Goal: Task Accomplishment & Management: Manage account settings

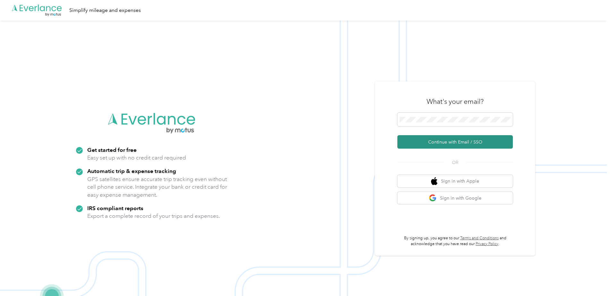
click at [440, 144] on button "Continue with Email / SSO" at bounding box center [454, 141] width 115 height 13
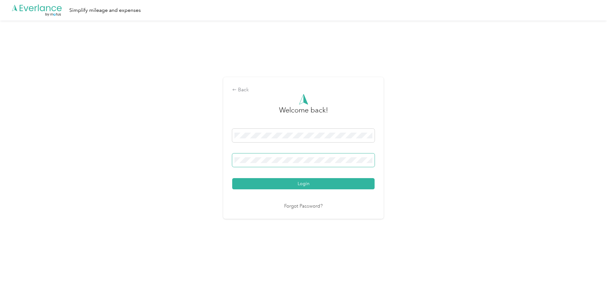
click at [371, 164] on span at bounding box center [303, 160] width 142 height 13
click at [306, 183] on button "Login" at bounding box center [303, 183] width 142 height 11
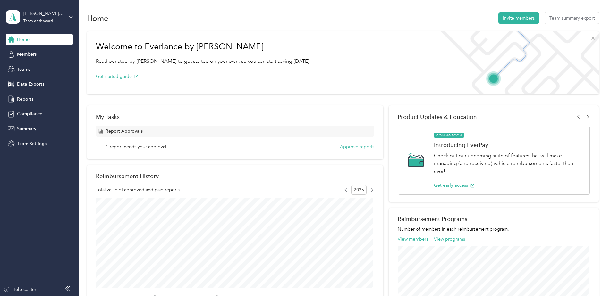
click at [70, 16] on icon at bounding box center [71, 17] width 4 height 4
drag, startPoint x: 47, startPoint y: 67, endPoint x: 50, endPoint y: 64, distance: 4.3
click at [48, 67] on div "Personal dashboard" at bounding box center [32, 67] width 40 height 7
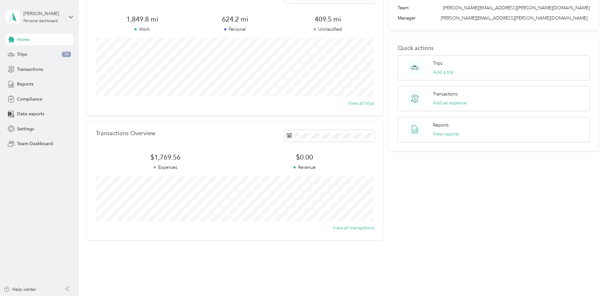
scroll to position [55, 0]
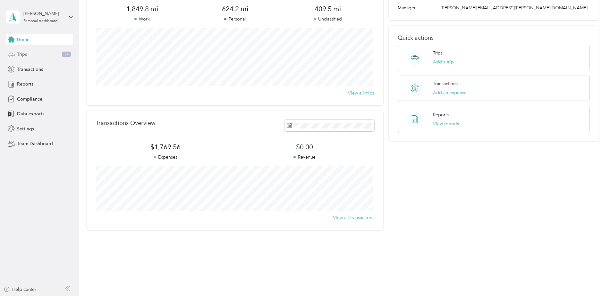
click at [33, 57] on div "Trips 34" at bounding box center [39, 55] width 67 height 12
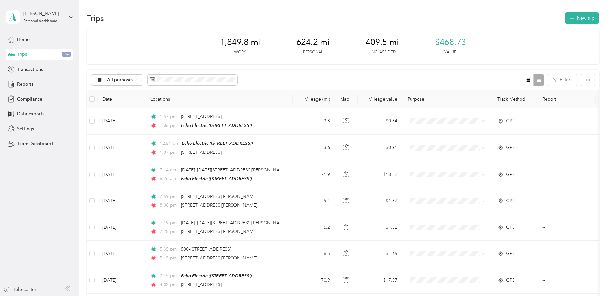
click at [70, 17] on icon at bounding box center [71, 17] width 4 height 2
click at [38, 54] on div "Team dashboard" at bounding box center [29, 52] width 34 height 7
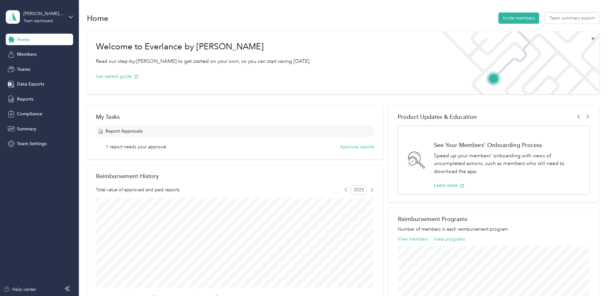
scroll to position [32, 0]
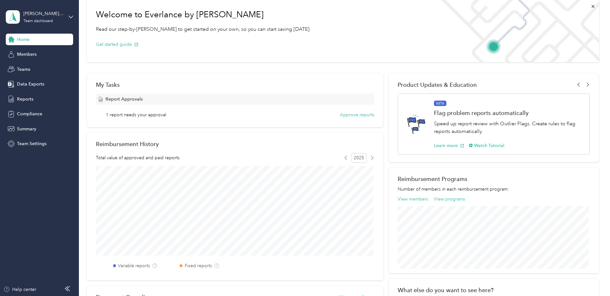
click at [138, 101] on span "Report Approvals" at bounding box center [124, 99] width 37 height 7
click at [348, 114] on button "Approve reports" at bounding box center [357, 115] width 34 height 7
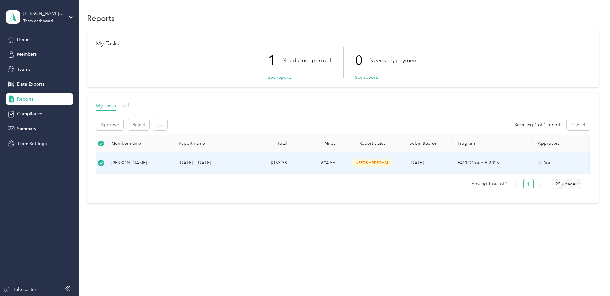
click at [150, 165] on div "[PERSON_NAME]" at bounding box center [139, 163] width 57 height 7
click at [234, 162] on p "[DATE] - [DATE]" at bounding box center [209, 163] width 60 height 7
click at [235, 163] on p "[DATE] - [DATE]" at bounding box center [209, 163] width 60 height 7
click at [363, 164] on span "needs approval" at bounding box center [372, 162] width 40 height 7
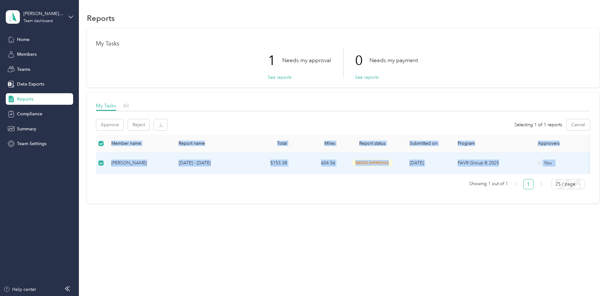
drag, startPoint x: 524, startPoint y: 179, endPoint x: 527, endPoint y: 175, distance: 5.0
click at [534, 177] on div "Member name Report name Total Miles Report status Submitted on Program Approver…" at bounding box center [343, 162] width 494 height 55
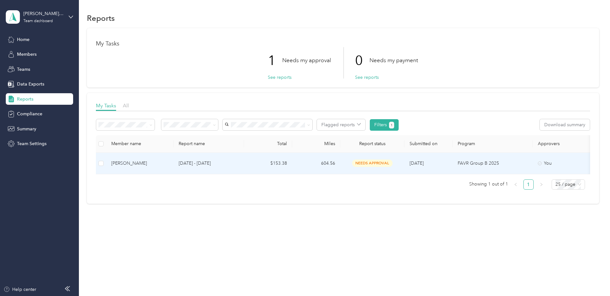
click at [171, 160] on td "[PERSON_NAME]" at bounding box center [139, 163] width 67 height 21
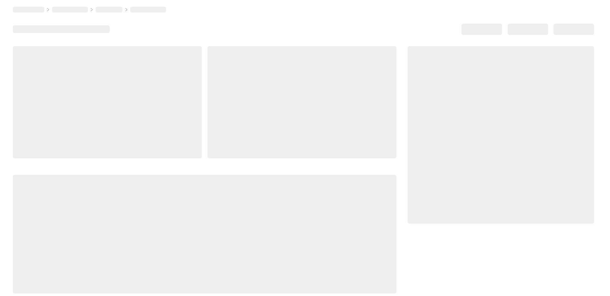
click at [171, 160] on div at bounding box center [205, 170] width 384 height 248
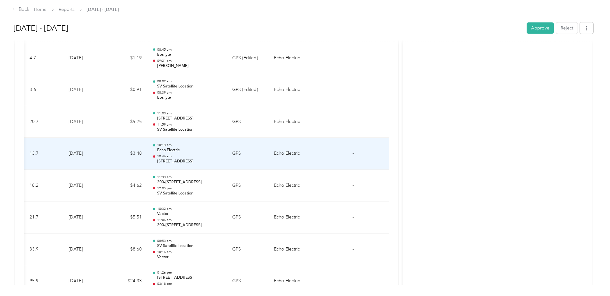
scroll to position [540, 0]
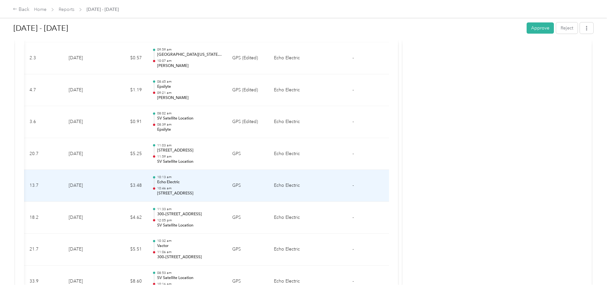
click at [203, 184] on p "Echo Electric" at bounding box center [189, 183] width 65 height 6
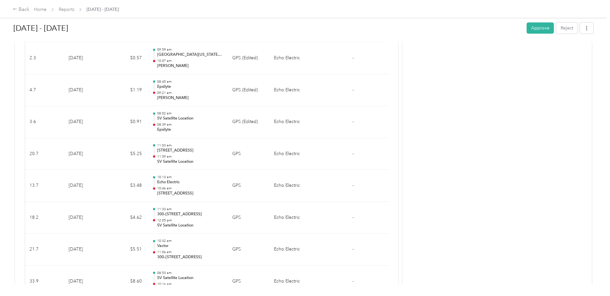
click at [203, 296] on div at bounding box center [303, 296] width 607 height 0
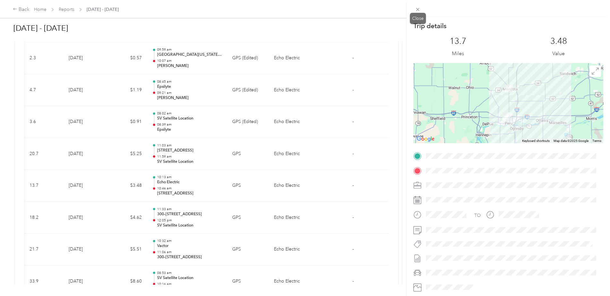
click at [420, 17] on div "Close" at bounding box center [418, 18] width 16 height 11
click at [418, 17] on div "Close" at bounding box center [418, 18] width 16 height 11
drag, startPoint x: 418, startPoint y: 17, endPoint x: 494, endPoint y: 19, distance: 75.4
click at [494, 19] on div "Trip details This trip cannot be edited because it is either under review, appr…" at bounding box center [508, 165] width 203 height 296
click at [420, 10] on icon at bounding box center [417, 9] width 5 height 5
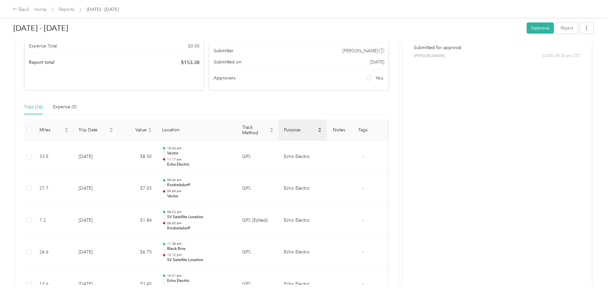
scroll to position [91, 0]
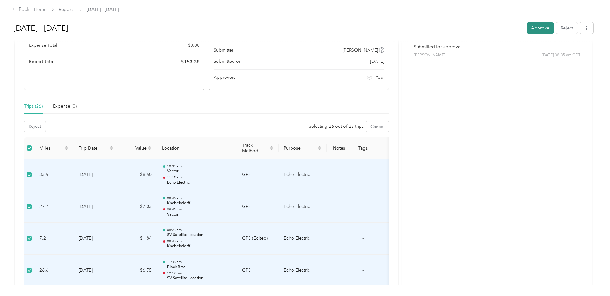
click at [547, 28] on button "Approve" at bounding box center [540, 27] width 27 height 11
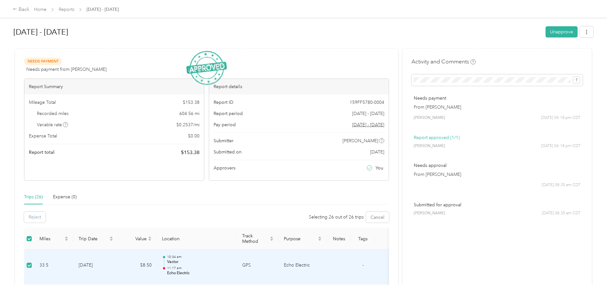
scroll to position [0, 0]
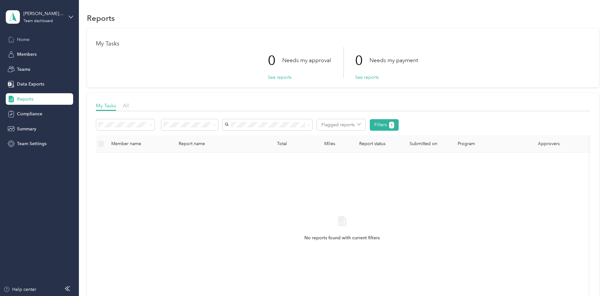
click at [25, 41] on span "Home" at bounding box center [23, 39] width 13 height 7
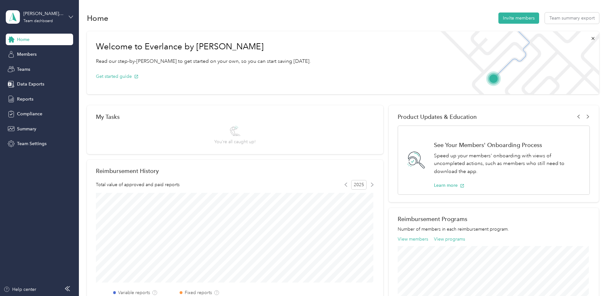
click at [69, 17] on icon at bounding box center [71, 17] width 4 height 4
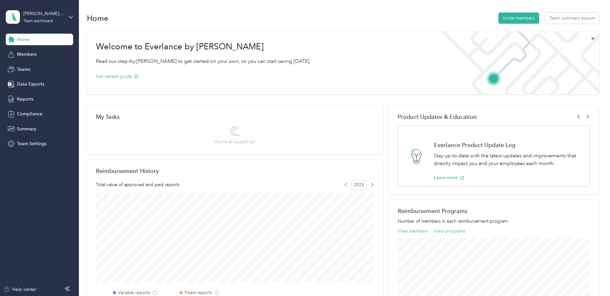
click at [56, 67] on div "Personal dashboard" at bounding box center [109, 67] width 199 height 11
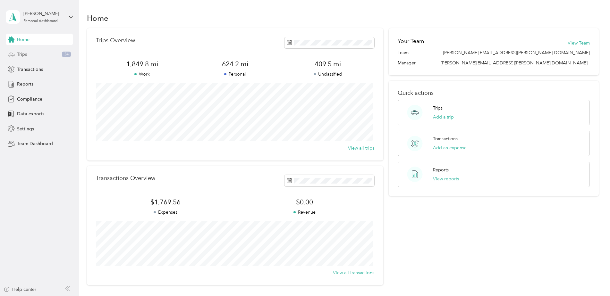
click at [20, 55] on span "Trips" at bounding box center [22, 54] width 10 height 7
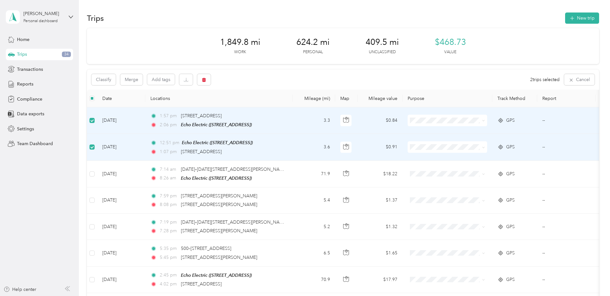
drag, startPoint x: 445, startPoint y: 169, endPoint x: 453, endPoint y: 155, distance: 15.9
click at [445, 169] on span "Personal" at bounding box center [452, 169] width 59 height 7
click at [483, 122] on icon at bounding box center [483, 120] width 3 height 3
click at [455, 145] on li "Personal" at bounding box center [448, 143] width 80 height 11
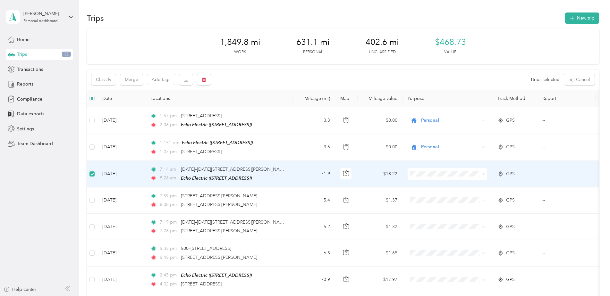
click at [485, 174] on span at bounding box center [448, 174] width 80 height 12
click at [485, 172] on span at bounding box center [448, 174] width 80 height 12
click at [484, 173] on icon at bounding box center [483, 174] width 3 height 3
click at [448, 186] on span "Echo Electric" at bounding box center [452, 185] width 59 height 7
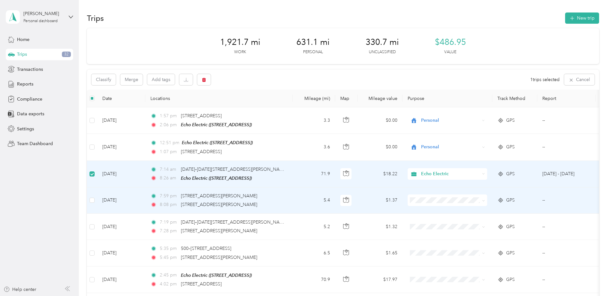
scroll to position [32, 0]
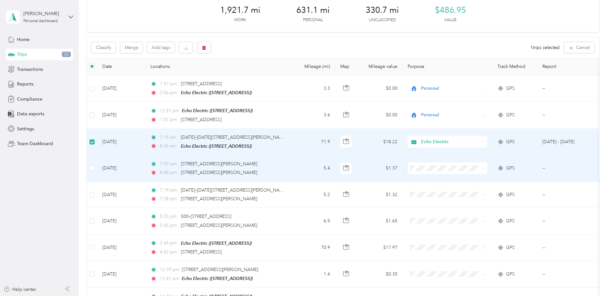
click at [483, 168] on icon at bounding box center [483, 168] width 2 height 1
click at [455, 190] on span "Personal" at bounding box center [452, 190] width 59 height 7
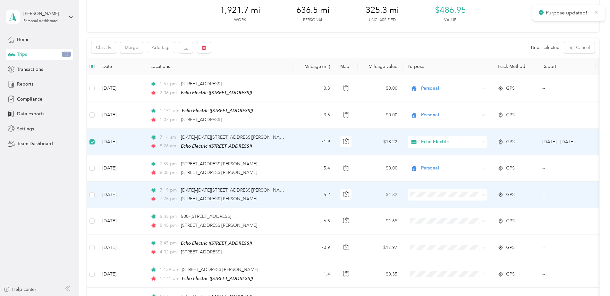
click at [482, 194] on icon at bounding box center [483, 195] width 3 height 3
click at [463, 217] on span "Personal" at bounding box center [452, 217] width 59 height 7
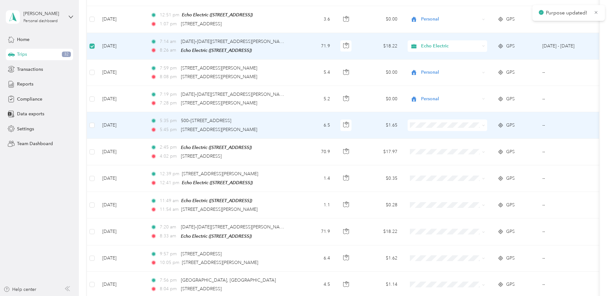
scroll to position [128, 0]
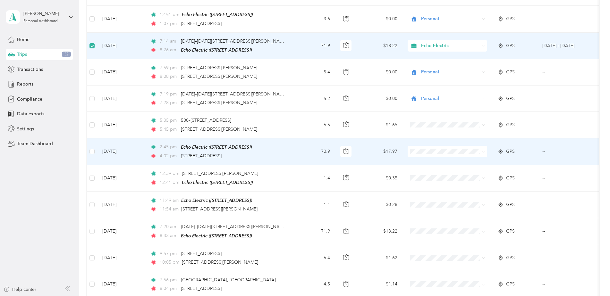
click at [486, 151] on span at bounding box center [448, 152] width 80 height 12
click at [483, 150] on icon at bounding box center [483, 151] width 3 height 3
click at [451, 165] on li "Echo Electric" at bounding box center [448, 162] width 80 height 11
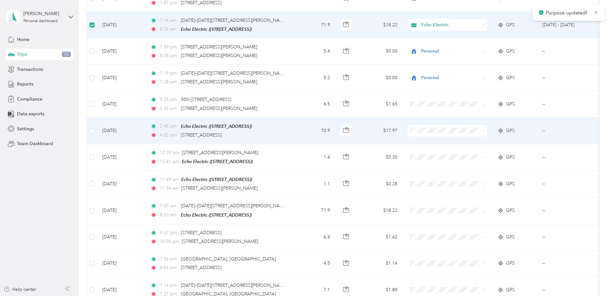
scroll to position [160, 0]
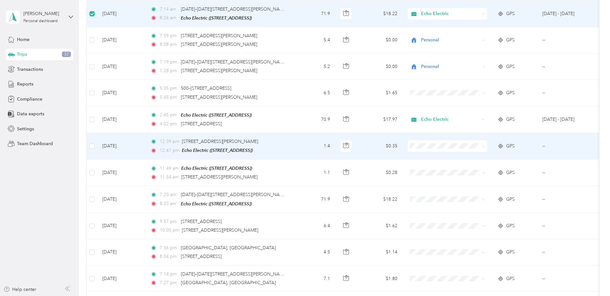
click at [484, 145] on icon at bounding box center [483, 146] width 3 height 3
click at [458, 158] on span "Echo Electric" at bounding box center [452, 156] width 59 height 7
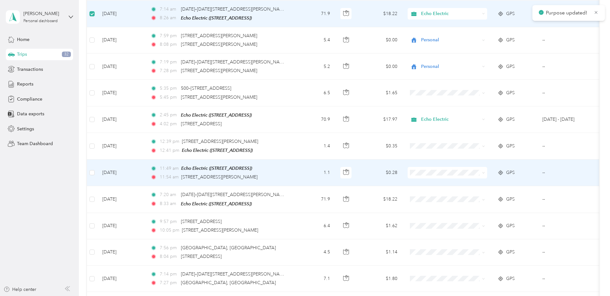
click at [485, 172] on icon at bounding box center [483, 173] width 3 height 3
click at [473, 181] on span "Echo Electric" at bounding box center [452, 183] width 59 height 7
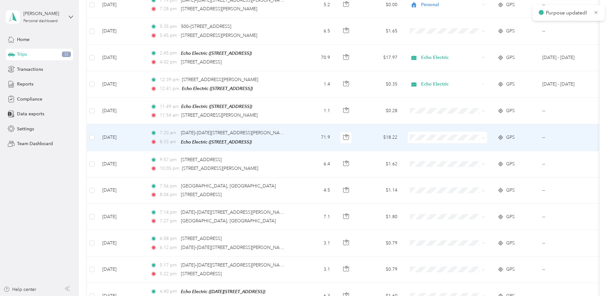
scroll to position [225, 0]
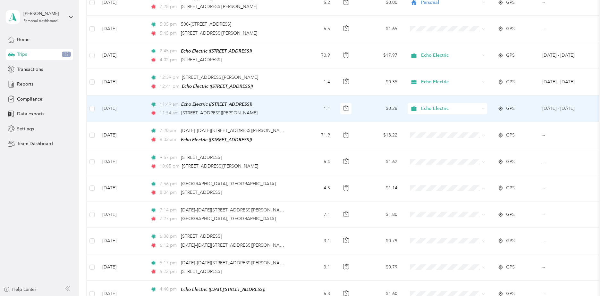
click at [484, 107] on icon at bounding box center [483, 108] width 3 height 3
click at [484, 108] on icon at bounding box center [484, 108] width 2 height 1
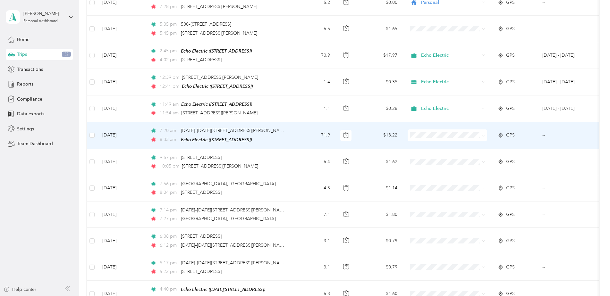
click at [485, 134] on icon at bounding box center [483, 135] width 3 height 3
click at [458, 147] on li "Echo Electric" at bounding box center [448, 144] width 80 height 11
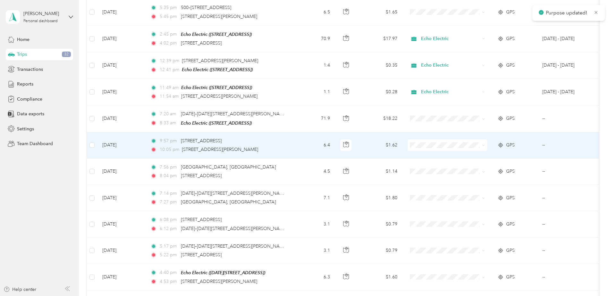
scroll to position [257, 0]
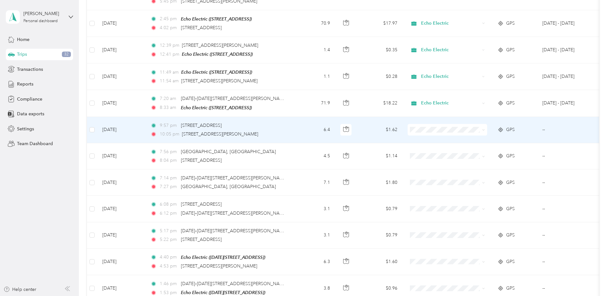
click at [484, 129] on icon at bounding box center [483, 130] width 3 height 3
click at [468, 139] on span "Echo Electric" at bounding box center [452, 136] width 59 height 7
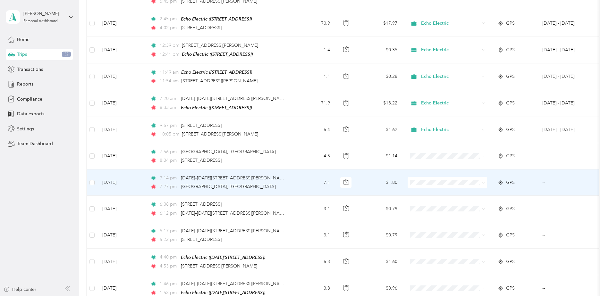
click at [483, 182] on icon at bounding box center [483, 183] width 3 height 3
click at [453, 195] on li "Echo Electric" at bounding box center [448, 192] width 80 height 11
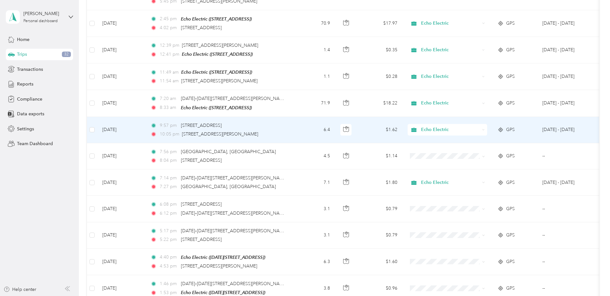
click at [484, 129] on icon at bounding box center [483, 130] width 3 height 3
click at [458, 139] on span "Echo Electric" at bounding box center [449, 138] width 52 height 7
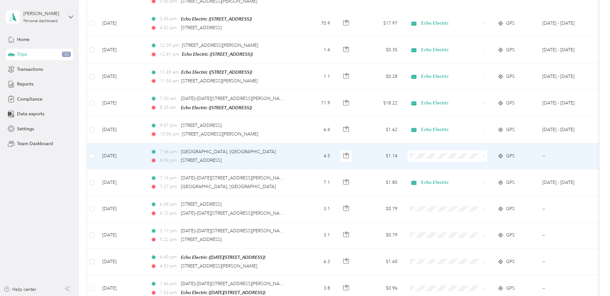
click at [484, 155] on icon at bounding box center [483, 156] width 3 height 3
click at [434, 177] on span "Personal" at bounding box center [452, 177] width 59 height 7
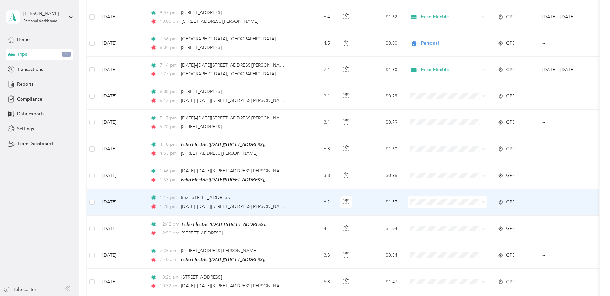
scroll to position [353, 0]
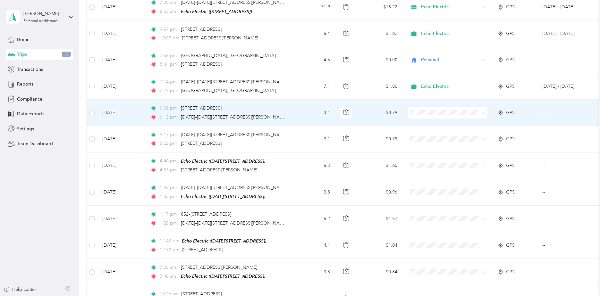
click at [260, 108] on div "6:08 pm [STREET_ADDRESS]" at bounding box center [217, 108] width 135 height 7
click at [264, 106] on div "6:08 pm [STREET_ADDRESS]" at bounding box center [217, 108] width 135 height 7
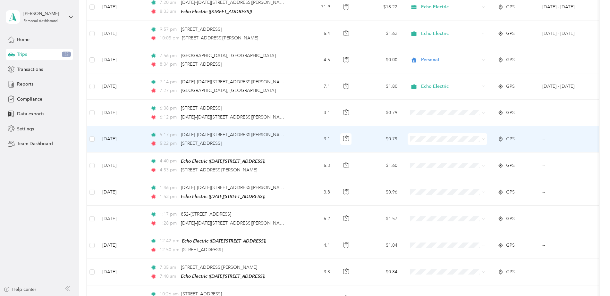
click at [179, 140] on div "5:22 pm [STREET_ADDRESS]" at bounding box center [217, 143] width 135 height 7
click at [254, 140] on div "5:22 pm [STREET_ADDRESS]" at bounding box center [217, 143] width 135 height 7
click at [347, 138] on icon "button" at bounding box center [346, 139] width 6 height 6
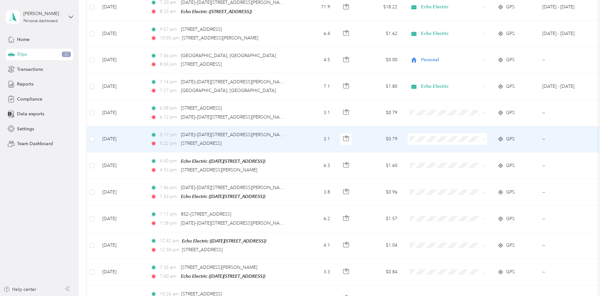
click at [286, 140] on td "5:17 pm [DATE]–[DATE][STREET_ADDRESS][PERSON_NAME] 5:22 pm [STREET_ADDRESS]" at bounding box center [219, 139] width 148 height 26
click at [485, 136] on span at bounding box center [448, 139] width 80 height 12
click at [485, 137] on span at bounding box center [448, 139] width 80 height 12
click at [482, 138] on icon at bounding box center [483, 139] width 3 height 3
click at [453, 158] on span "Personal" at bounding box center [452, 158] width 59 height 7
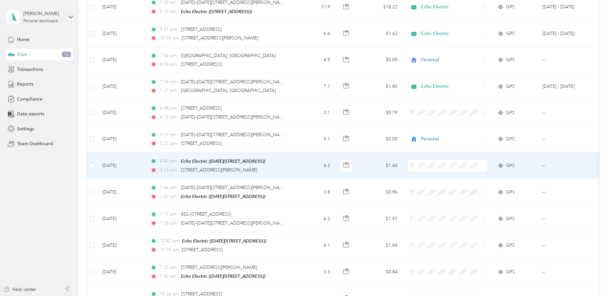
click at [484, 165] on icon at bounding box center [483, 166] width 3 height 3
click at [440, 186] on span "Personal" at bounding box center [452, 186] width 59 height 7
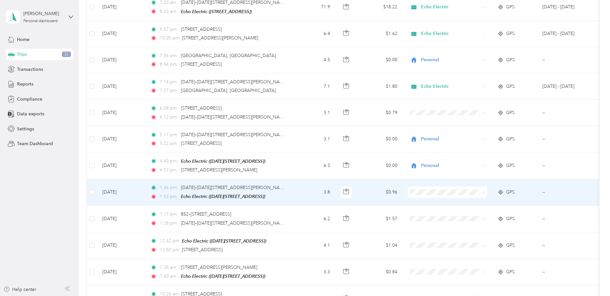
click at [484, 191] on icon at bounding box center [483, 192] width 3 height 3
click at [450, 216] on li "Personal" at bounding box center [448, 213] width 80 height 11
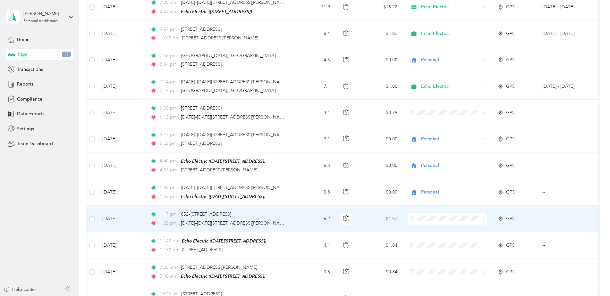
click at [484, 218] on icon at bounding box center [483, 219] width 3 height 3
click at [452, 241] on li "Personal" at bounding box center [448, 239] width 80 height 11
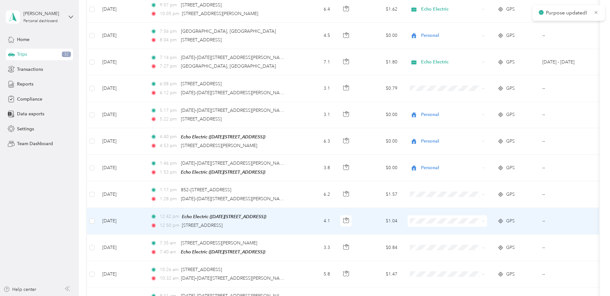
scroll to position [417, 0]
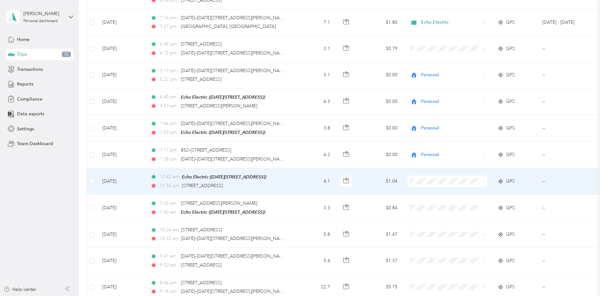
click at [485, 180] on icon at bounding box center [483, 181] width 3 height 3
click at [447, 205] on li "Personal" at bounding box center [448, 201] width 80 height 11
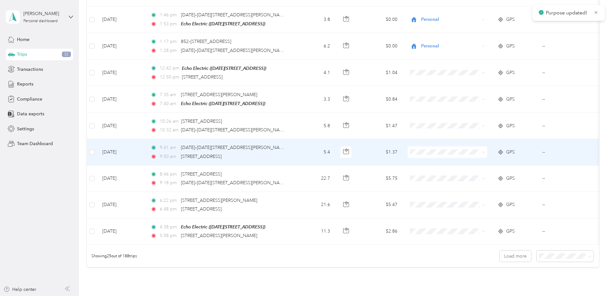
scroll to position [545, 0]
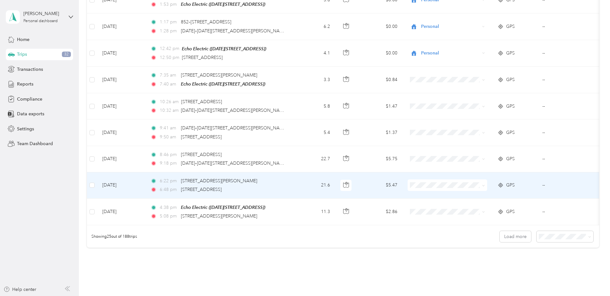
click at [483, 184] on icon at bounding box center [483, 185] width 3 height 3
click at [442, 205] on span "Personal" at bounding box center [452, 204] width 59 height 7
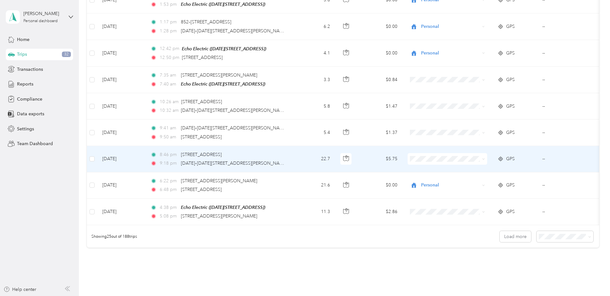
click at [483, 158] on icon at bounding box center [483, 159] width 3 height 3
click at [461, 181] on li "Personal" at bounding box center [448, 178] width 80 height 11
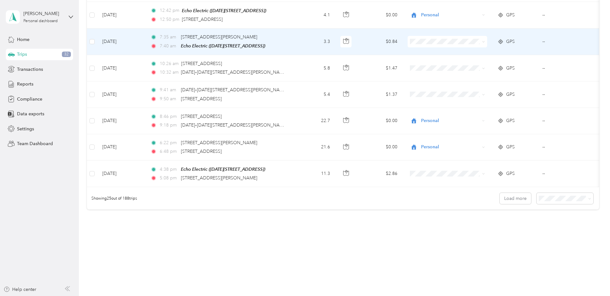
scroll to position [587, 0]
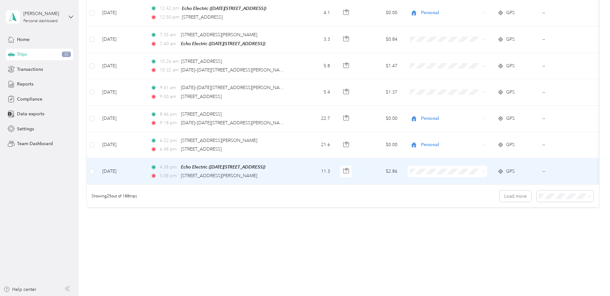
click at [483, 170] on icon at bounding box center [483, 171] width 3 height 3
click at [448, 188] on span "Personal" at bounding box center [452, 190] width 59 height 7
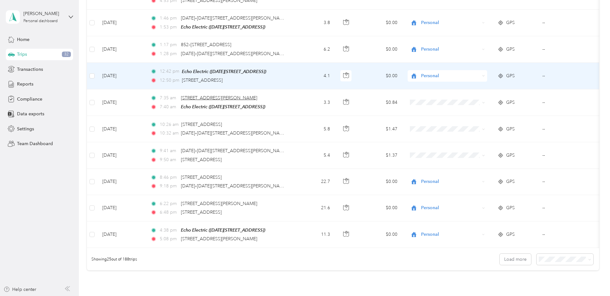
scroll to position [491, 0]
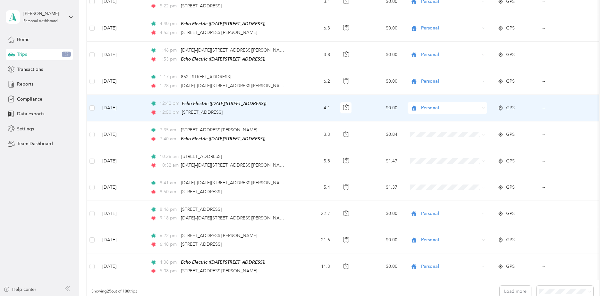
click at [483, 107] on icon at bounding box center [483, 108] width 3 height 3
click at [453, 119] on li "Echo Electric" at bounding box center [448, 116] width 80 height 11
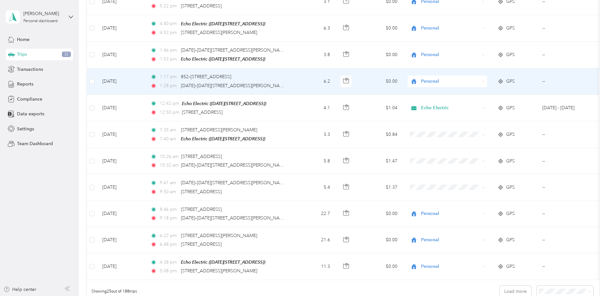
click at [484, 80] on icon at bounding box center [483, 81] width 3 height 3
click at [461, 89] on span "Echo Electric" at bounding box center [452, 90] width 59 height 7
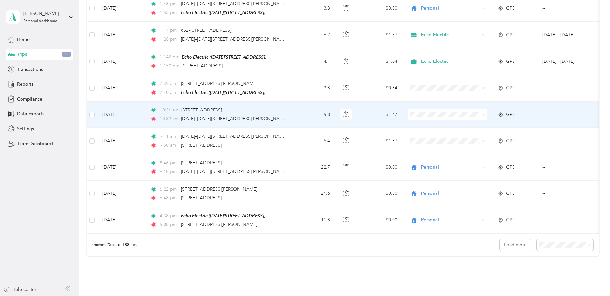
scroll to position [555, 0]
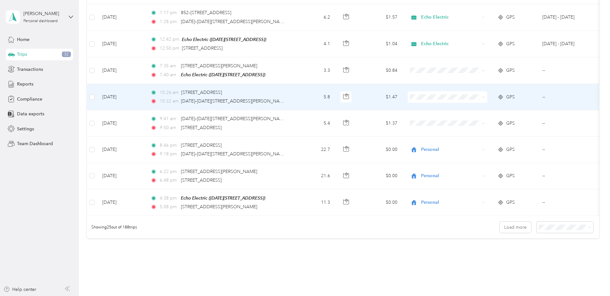
click at [485, 92] on span at bounding box center [448, 97] width 80 height 12
click at [483, 96] on icon at bounding box center [483, 97] width 3 height 3
click at [439, 115] on span "Personal" at bounding box center [452, 116] width 59 height 7
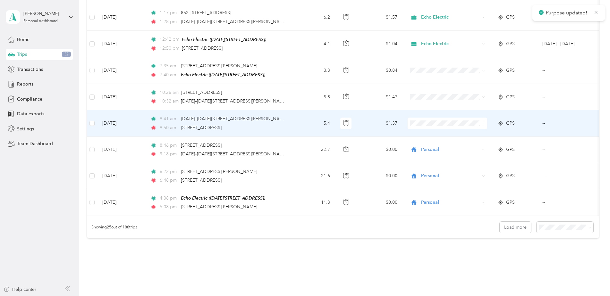
click at [484, 122] on icon at bounding box center [483, 123] width 3 height 3
click at [452, 147] on body "Purpose updated! [PERSON_NAME] Personal dashboard Home Trips 32 Transactions Re…" at bounding box center [303, 148] width 607 height 296
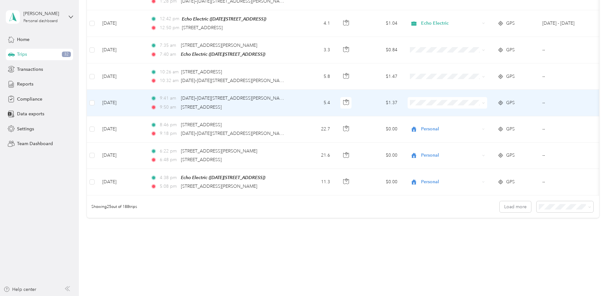
scroll to position [587, 0]
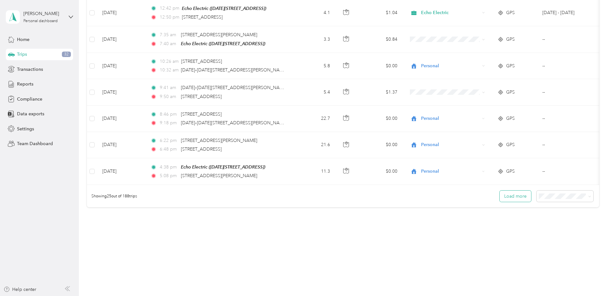
click at [505, 196] on button "Load more" at bounding box center [515, 196] width 31 height 11
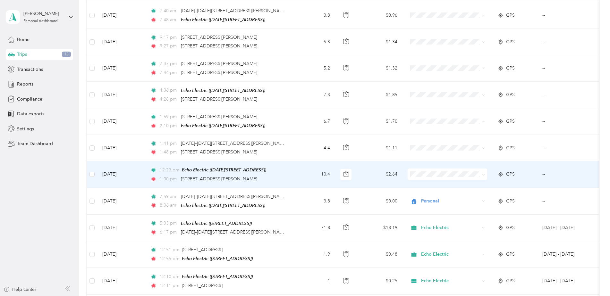
scroll to position [811, 0]
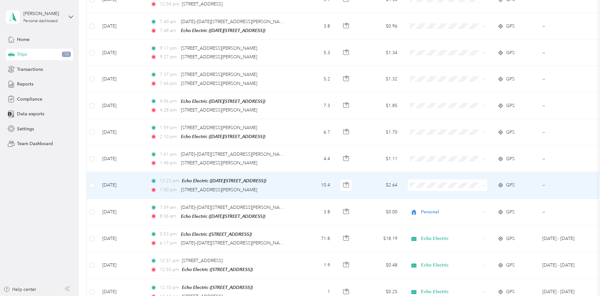
click at [481, 182] on span at bounding box center [482, 185] width 5 height 7
click at [484, 184] on icon at bounding box center [483, 185] width 3 height 3
click at [459, 204] on span "Personal" at bounding box center [452, 203] width 59 height 7
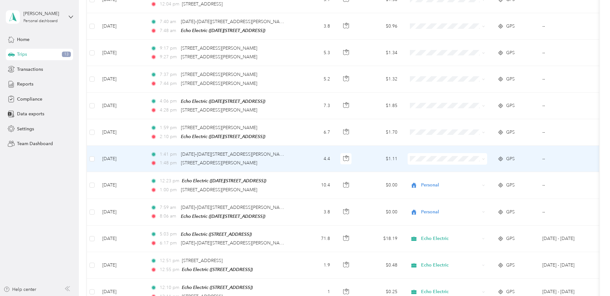
click at [484, 158] on icon at bounding box center [483, 159] width 3 height 3
click at [465, 175] on span "Personal" at bounding box center [452, 175] width 59 height 7
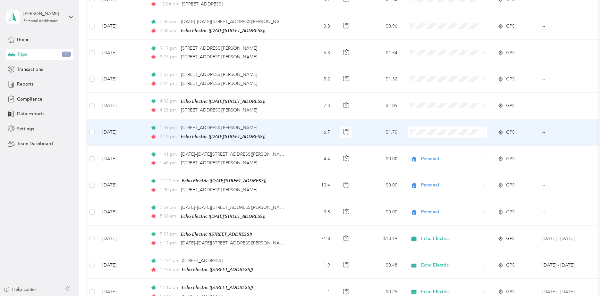
scroll to position [779, 0]
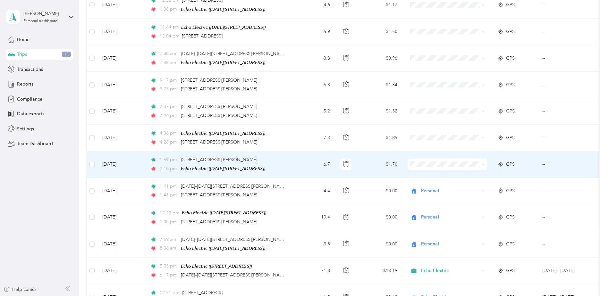
click at [484, 163] on icon at bounding box center [483, 164] width 3 height 3
click at [457, 184] on li "Personal" at bounding box center [448, 180] width 80 height 11
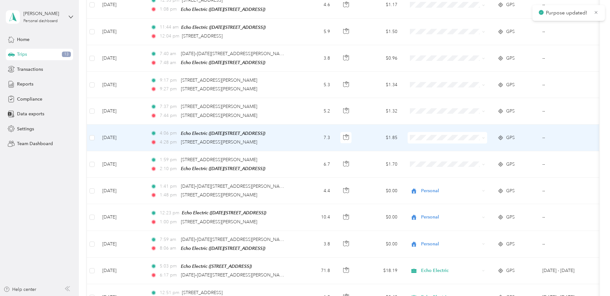
click at [483, 137] on icon at bounding box center [483, 138] width 3 height 3
click at [458, 156] on span "Personal" at bounding box center [452, 156] width 59 height 7
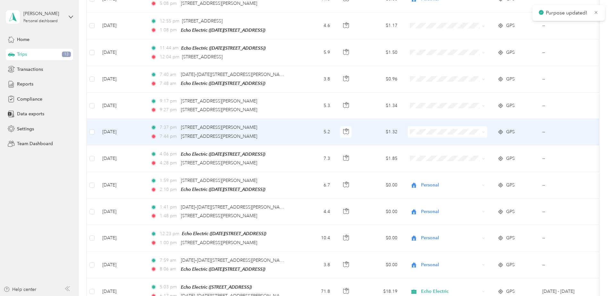
scroll to position [747, 0]
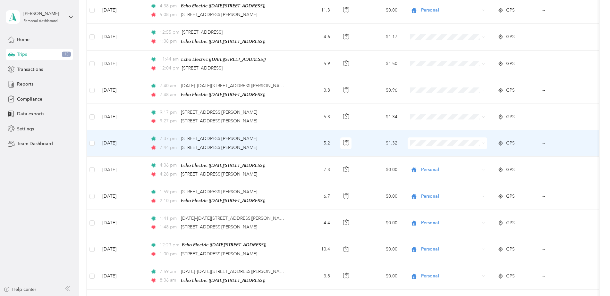
click at [485, 142] on icon at bounding box center [483, 143] width 3 height 3
click at [457, 164] on li "Personal" at bounding box center [448, 161] width 80 height 11
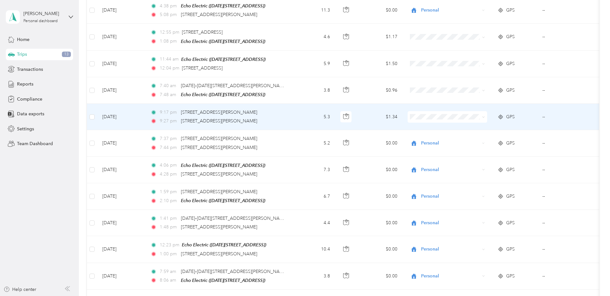
click at [484, 116] on icon at bounding box center [483, 117] width 3 height 3
click at [464, 135] on span "Personal" at bounding box center [452, 135] width 59 height 7
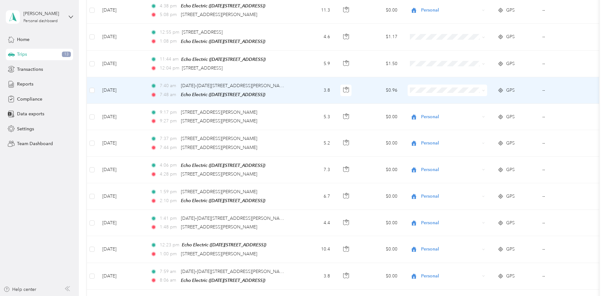
click at [485, 87] on span at bounding box center [448, 91] width 80 height 12
click at [482, 87] on span at bounding box center [482, 90] width 5 height 7
click at [484, 90] on icon at bounding box center [483, 90] width 2 height 1
click at [453, 107] on span "Personal" at bounding box center [452, 109] width 59 height 7
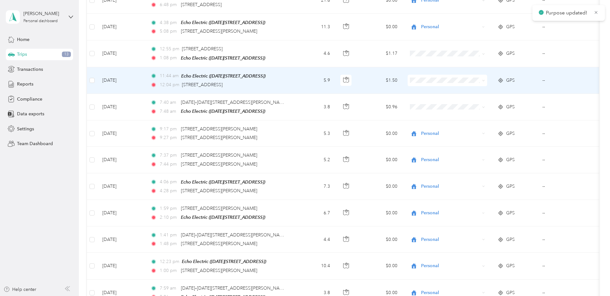
scroll to position [715, 0]
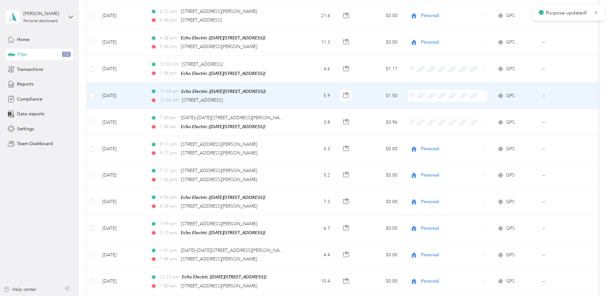
click at [483, 95] on icon at bounding box center [483, 96] width 3 height 3
click at [455, 115] on span "Personal" at bounding box center [452, 114] width 59 height 7
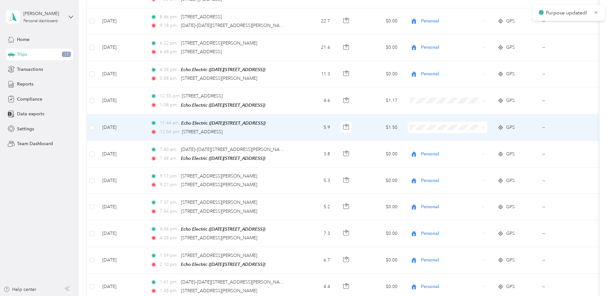
scroll to position [683, 0]
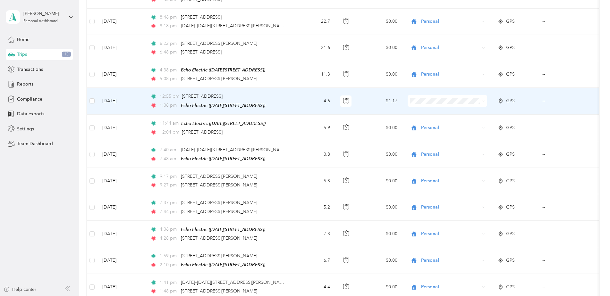
click at [486, 97] on span at bounding box center [448, 101] width 80 height 12
click at [485, 100] on icon at bounding box center [483, 101] width 3 height 3
click at [441, 118] on span "Personal" at bounding box center [452, 120] width 59 height 7
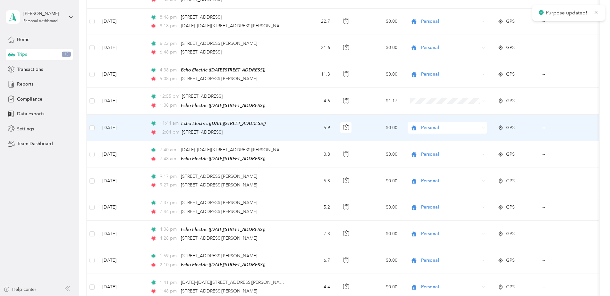
click at [482, 123] on div "Personal" at bounding box center [448, 128] width 80 height 12
click at [441, 134] on span "Echo Electric" at bounding box center [452, 135] width 59 height 7
click at [485, 126] on icon at bounding box center [483, 127] width 3 height 3
click at [453, 137] on span "Echo Electric" at bounding box center [449, 135] width 52 height 7
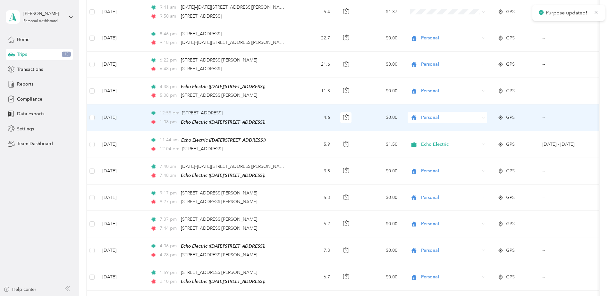
scroll to position [651, 0]
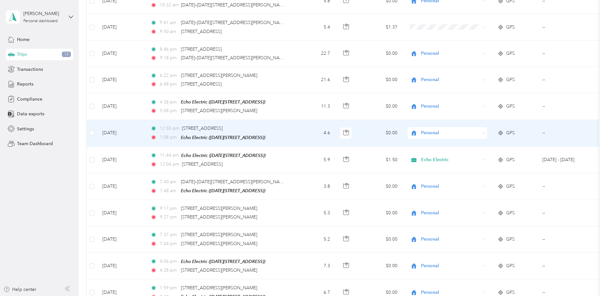
click at [485, 129] on div "Personal" at bounding box center [448, 133] width 80 height 12
click at [466, 141] on span "Echo Electric" at bounding box center [452, 139] width 59 height 7
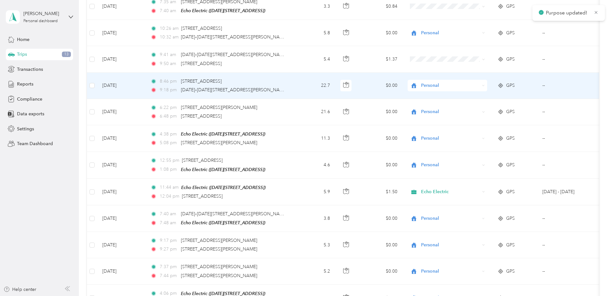
scroll to position [587, 0]
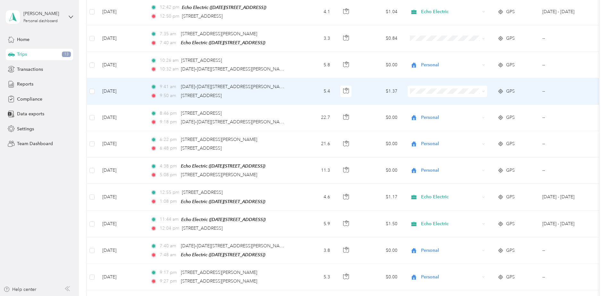
click at [483, 90] on icon at bounding box center [483, 91] width 3 height 3
drag, startPoint x: 448, startPoint y: 110, endPoint x: 440, endPoint y: 106, distance: 8.9
click at [448, 110] on span "Personal" at bounding box center [452, 111] width 59 height 7
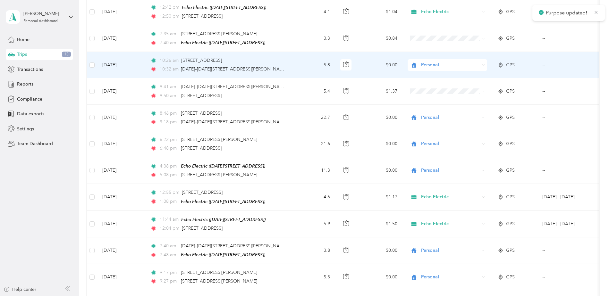
scroll to position [555, 0]
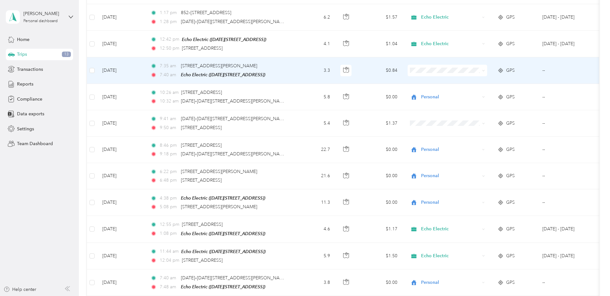
click at [485, 68] on span at bounding box center [448, 71] width 80 height 12
click at [483, 69] on icon at bounding box center [483, 70] width 3 height 3
click at [455, 92] on li "Personal" at bounding box center [448, 90] width 80 height 11
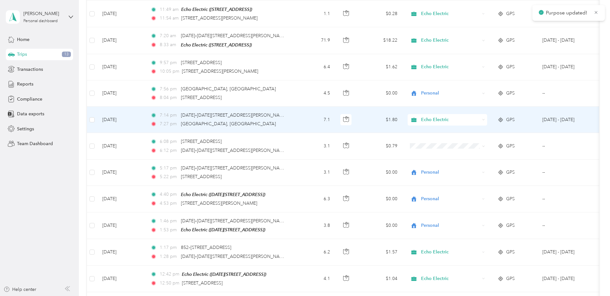
scroll to position [298, 0]
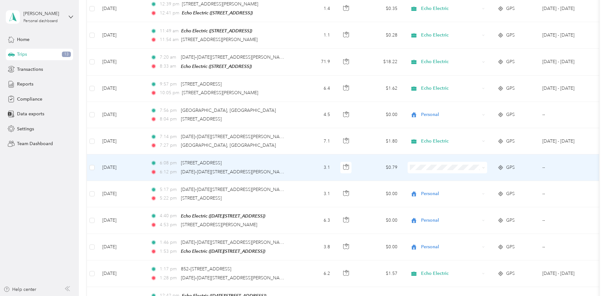
click at [483, 167] on icon at bounding box center [483, 167] width 2 height 1
click at [439, 191] on li "Personal" at bounding box center [448, 188] width 80 height 11
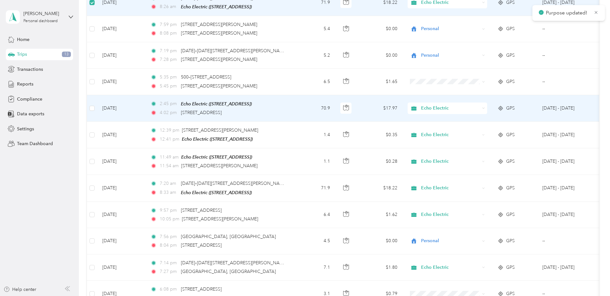
scroll to position [73, 0]
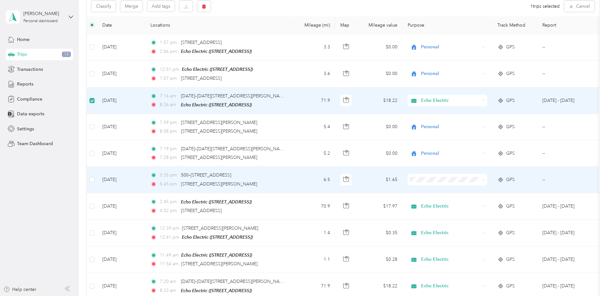
click at [483, 179] on icon at bounding box center [483, 180] width 3 height 3
click at [451, 205] on li "Personal" at bounding box center [448, 201] width 80 height 11
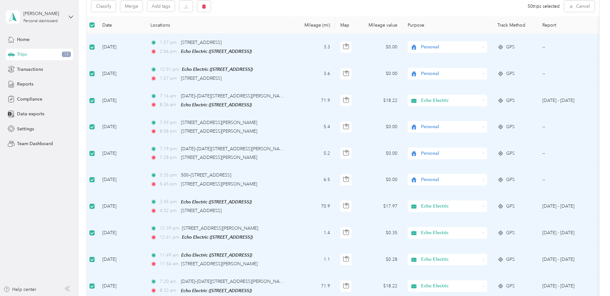
scroll to position [0, 0]
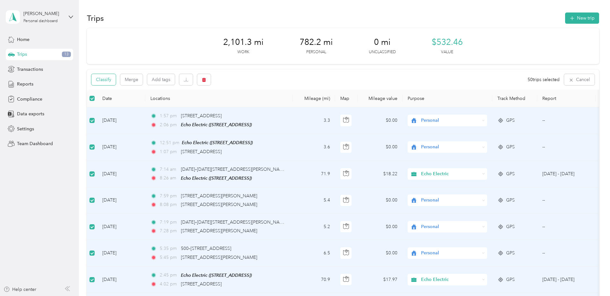
click at [102, 78] on button "Classify" at bounding box center [103, 79] width 24 height 11
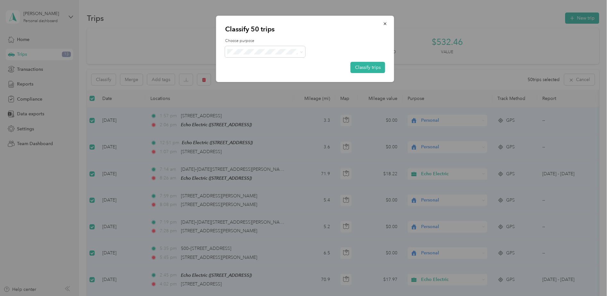
click at [105, 82] on div at bounding box center [305, 148] width 610 height 296
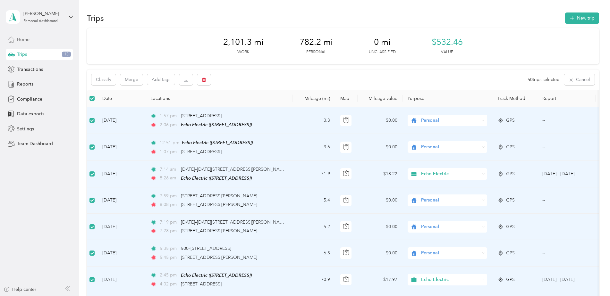
click at [28, 42] on span "Home" at bounding box center [23, 39] width 13 height 7
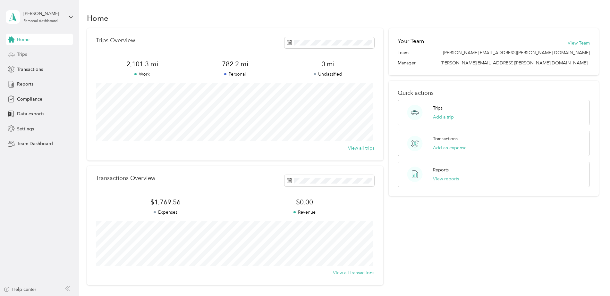
click at [24, 57] on span "Trips" at bounding box center [22, 54] width 10 height 7
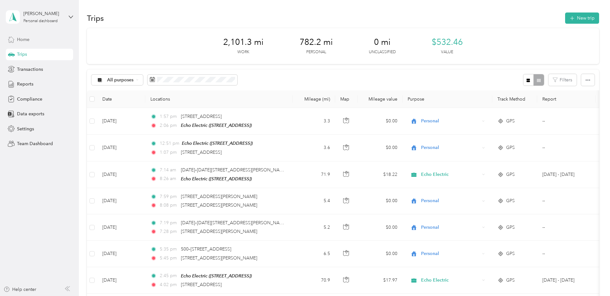
click at [26, 42] on span "Home" at bounding box center [23, 39] width 13 height 7
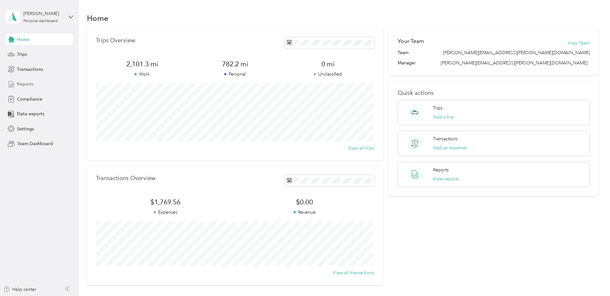
click at [22, 85] on span "Reports" at bounding box center [25, 84] width 16 height 7
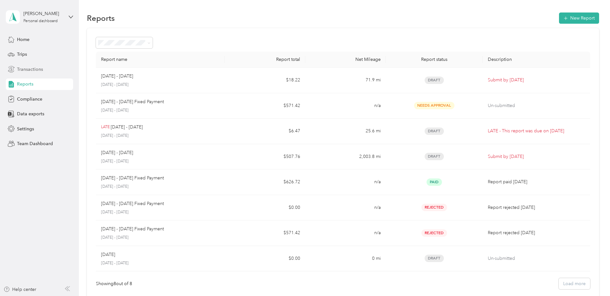
click at [29, 71] on span "Transactions" at bounding box center [30, 69] width 26 height 7
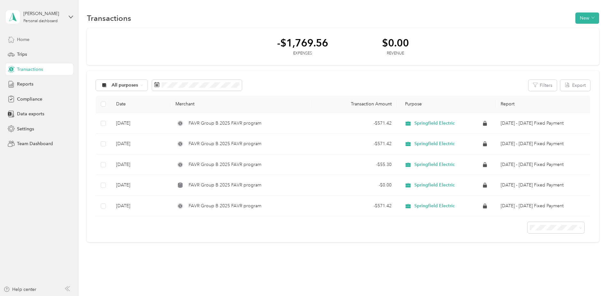
click at [23, 41] on span "Home" at bounding box center [23, 39] width 13 height 7
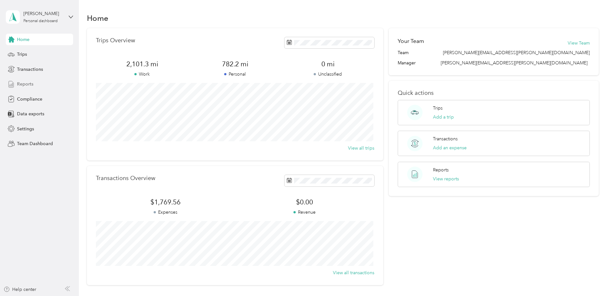
click at [29, 83] on span "Reports" at bounding box center [25, 84] width 16 height 7
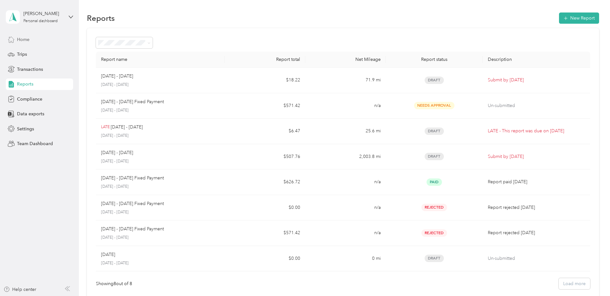
click at [20, 40] on span "Home" at bounding box center [23, 39] width 13 height 7
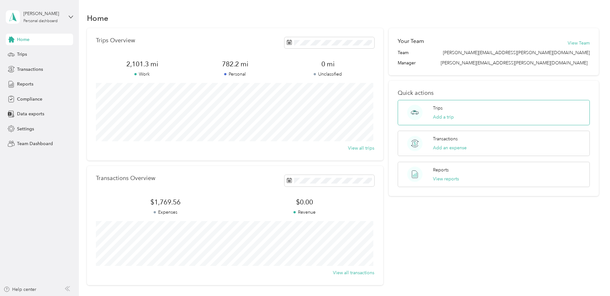
click at [435, 108] on p "Trips" at bounding box center [438, 108] width 10 height 7
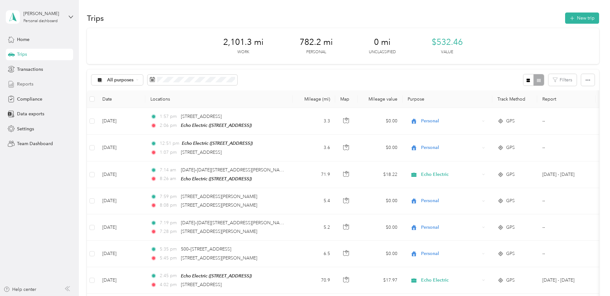
click at [31, 86] on span "Reports" at bounding box center [25, 84] width 16 height 7
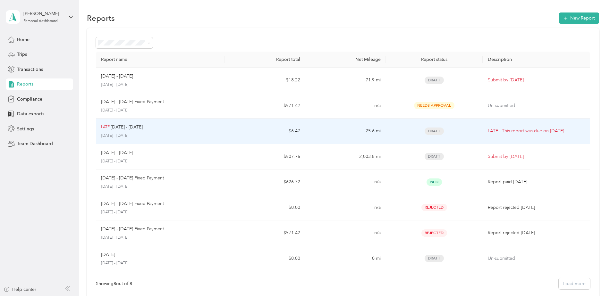
click at [132, 130] on p "[DATE] - [DATE]" at bounding box center [127, 127] width 32 height 7
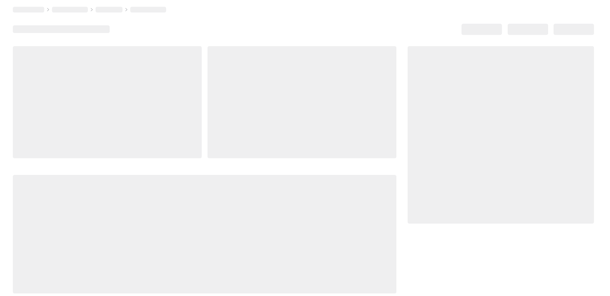
click at [131, 131] on div at bounding box center [107, 102] width 189 height 112
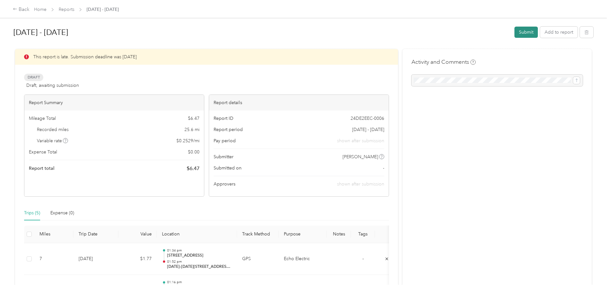
click at [522, 35] on button "Submit" at bounding box center [526, 32] width 23 height 11
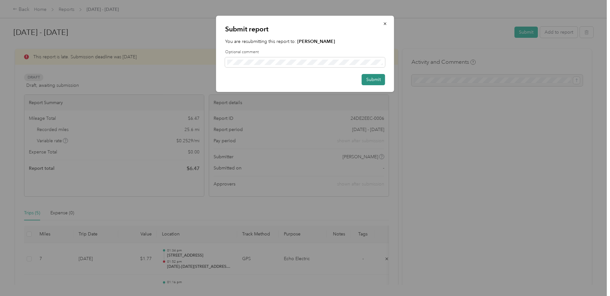
click at [366, 79] on button "Submit" at bounding box center [373, 79] width 23 height 11
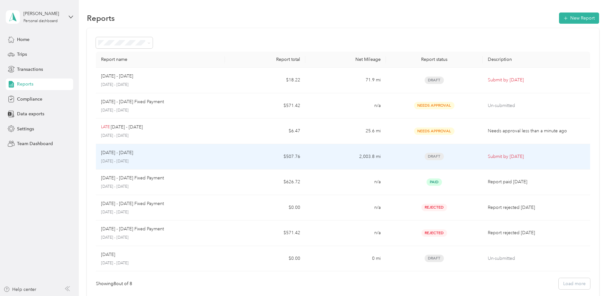
click at [147, 156] on div "[DATE] - [DATE]" at bounding box center [160, 152] width 119 height 7
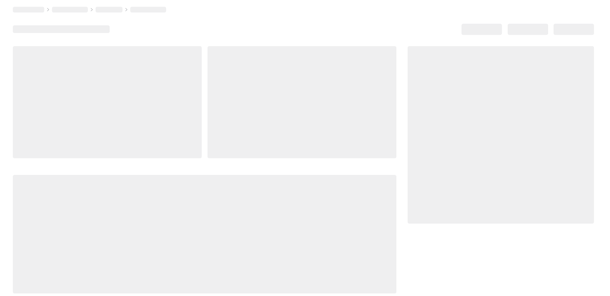
click at [147, 156] on div at bounding box center [107, 102] width 189 height 112
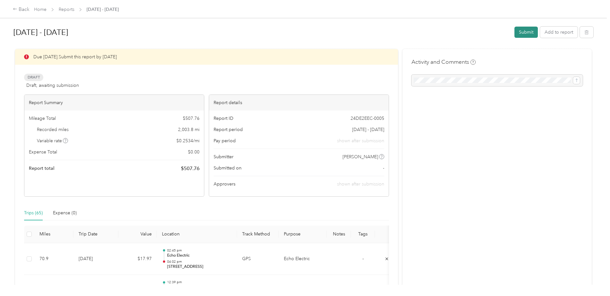
click at [521, 31] on button "Submit" at bounding box center [526, 32] width 23 height 11
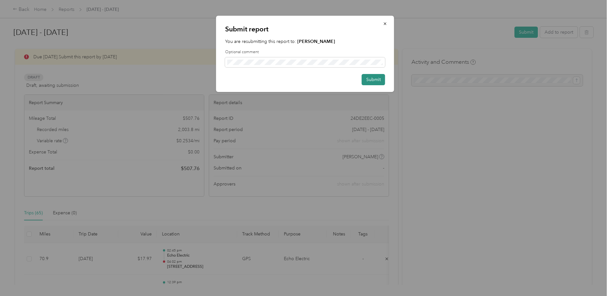
click at [371, 80] on button "Submit" at bounding box center [373, 79] width 23 height 11
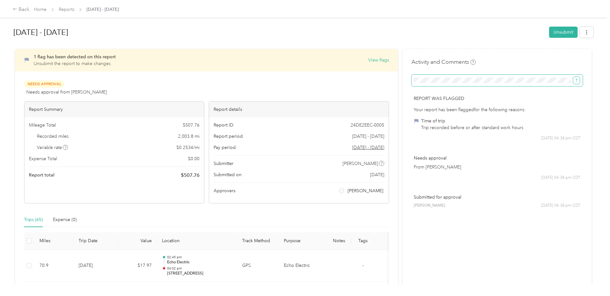
click at [577, 81] on icon "submit" at bounding box center [577, 80] width 4 height 4
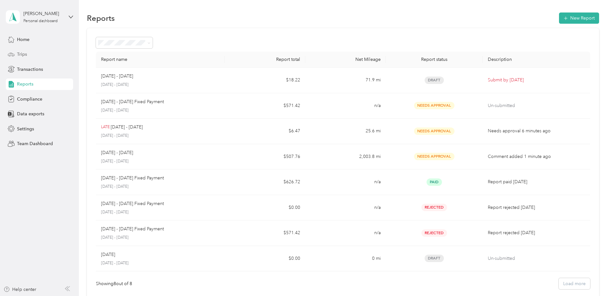
click at [18, 57] on span "Trips" at bounding box center [22, 54] width 10 height 7
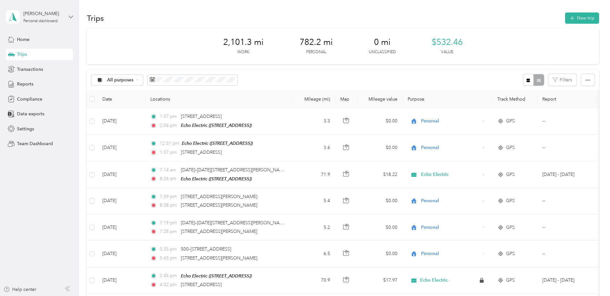
click at [71, 17] on icon at bounding box center [71, 17] width 4 height 4
click at [35, 53] on div "Team dashboard" at bounding box center [29, 51] width 34 height 7
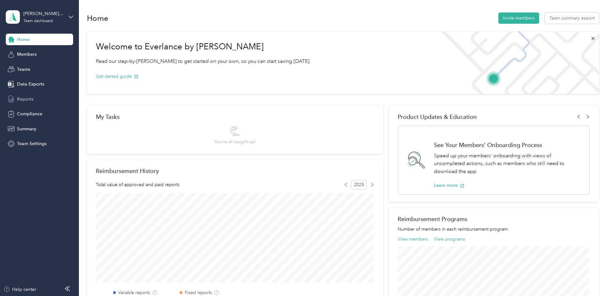
click at [23, 100] on span "Reports" at bounding box center [25, 99] width 16 height 7
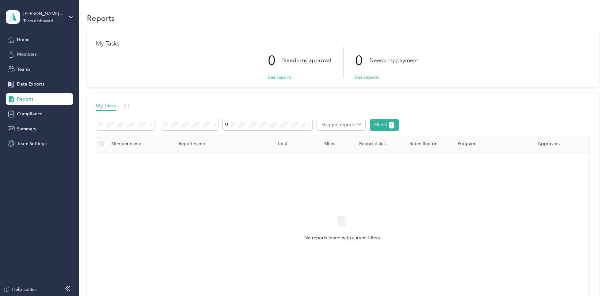
click at [25, 57] on span "Members" at bounding box center [27, 54] width 20 height 7
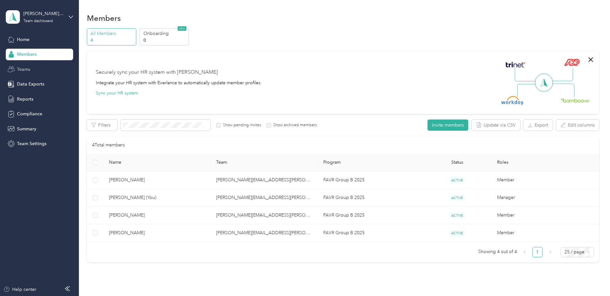
click at [25, 70] on span "Teams" at bounding box center [23, 69] width 13 height 7
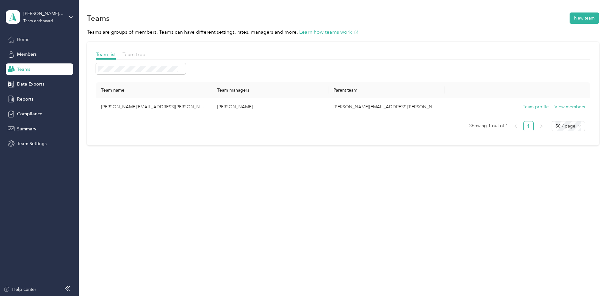
click at [19, 42] on span "Home" at bounding box center [23, 39] width 13 height 7
